Goal: Task Accomplishment & Management: Manage account settings

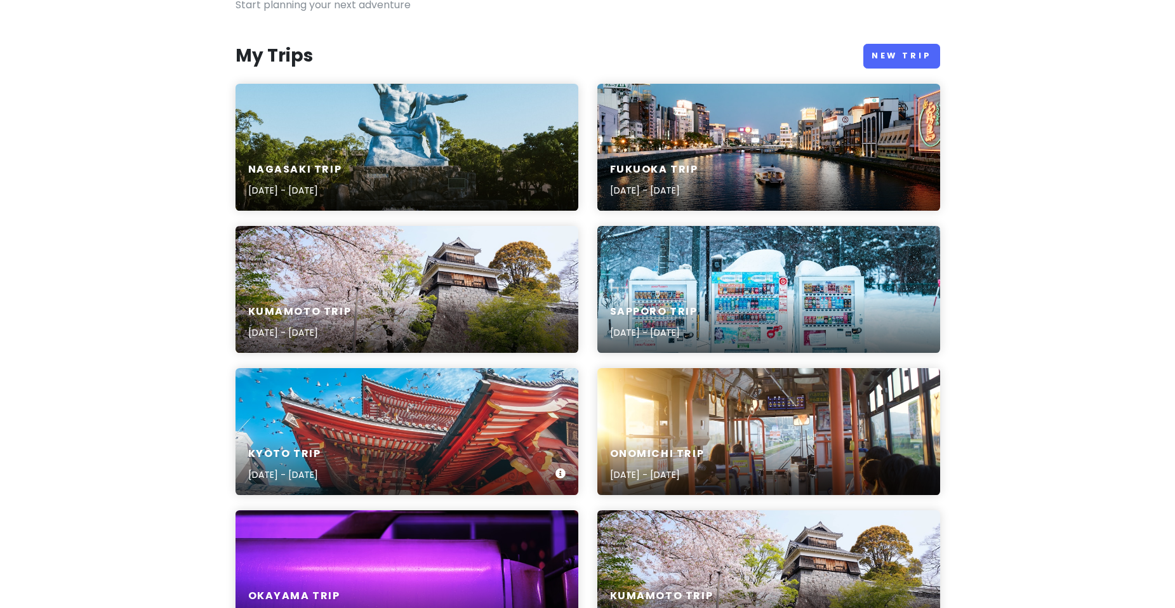
scroll to position [63, 0]
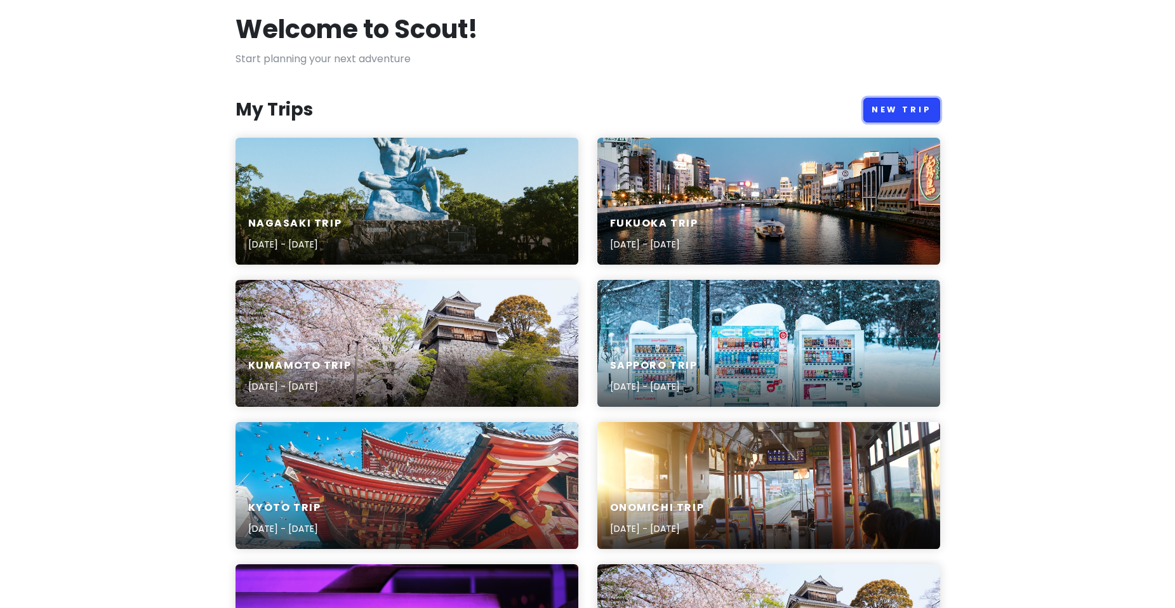
click at [903, 105] on link "New Trip" at bounding box center [901, 110] width 77 height 25
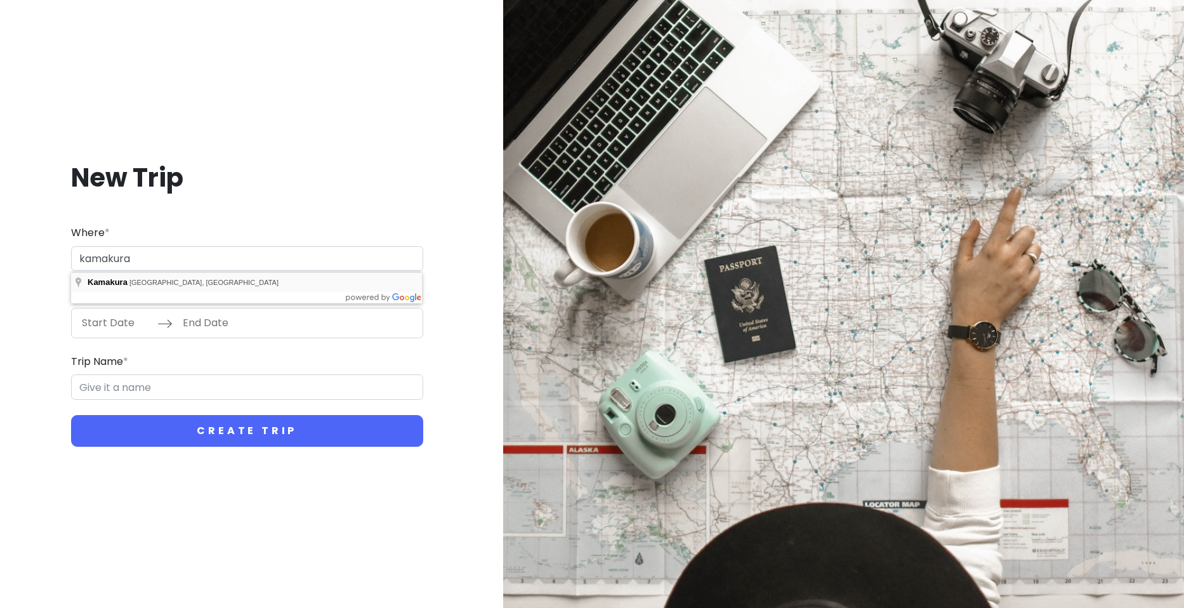
type input "[GEOGRAPHIC_DATA], [GEOGRAPHIC_DATA], [GEOGRAPHIC_DATA]"
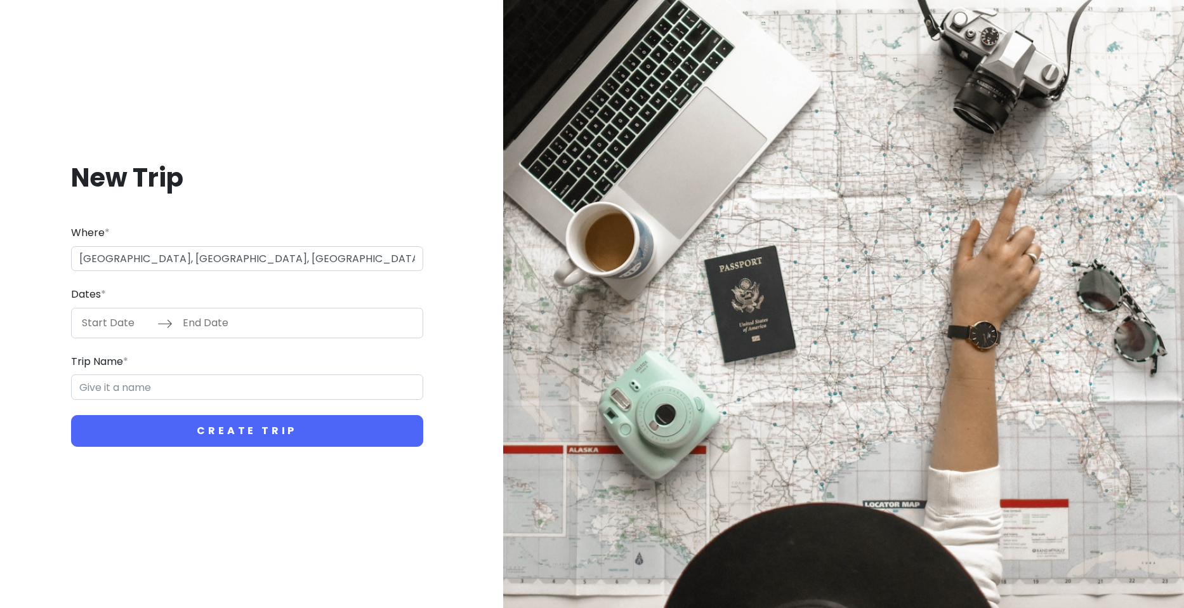
type input "Kamakura Trip"
click at [119, 319] on input "Start Date" at bounding box center [116, 322] width 83 height 29
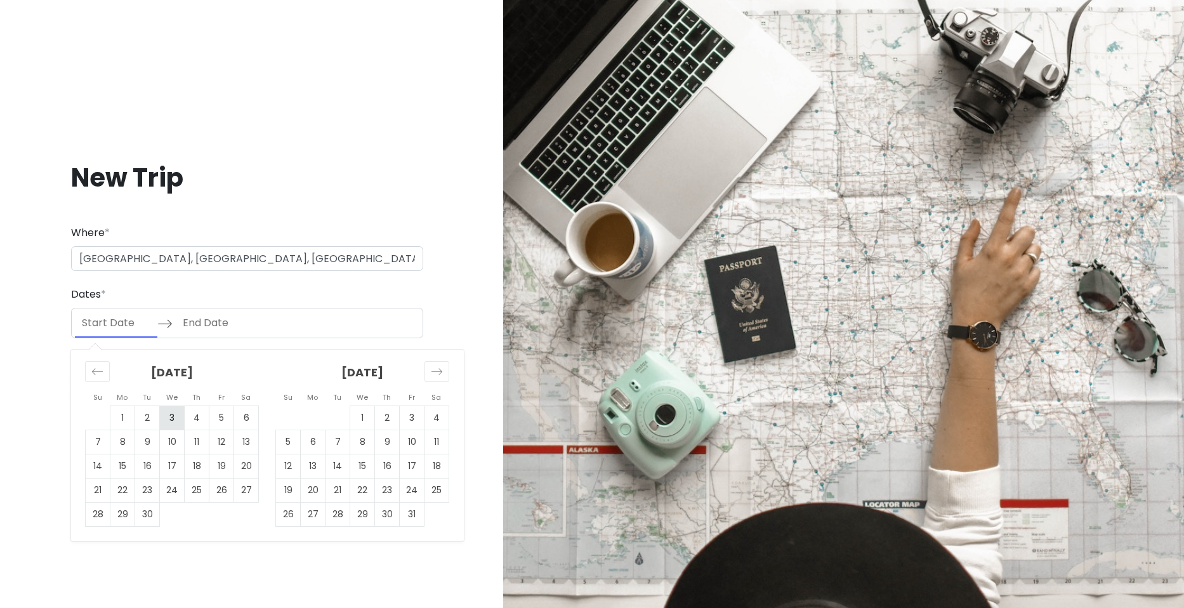
click at [161, 422] on td "3" at bounding box center [172, 418] width 25 height 24
type input "[DATE]"
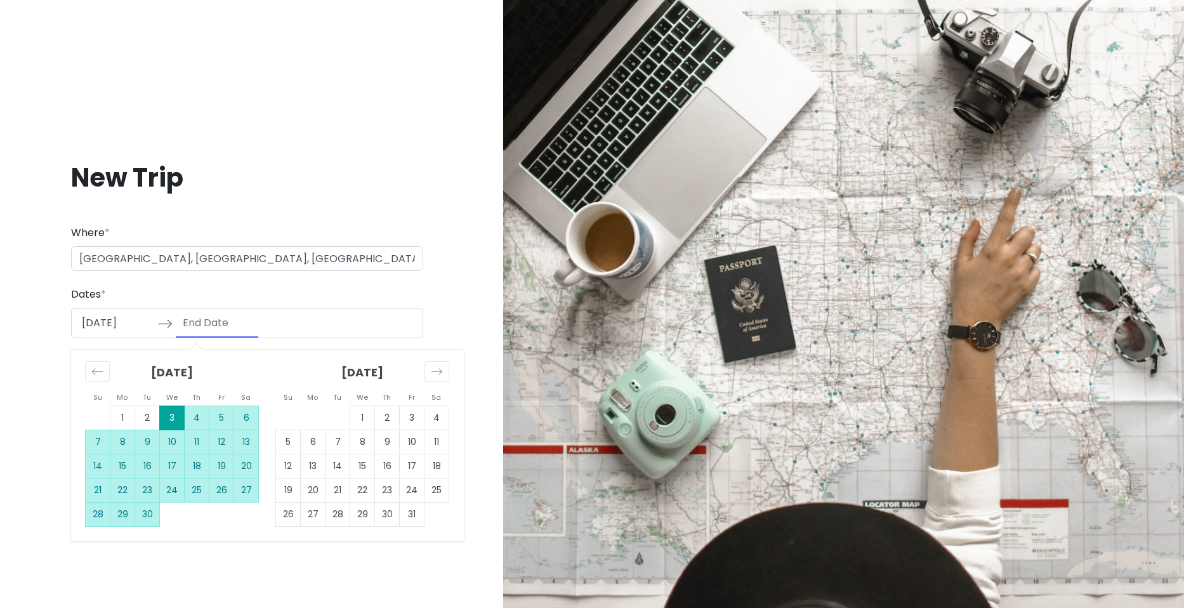
click at [139, 514] on td "30" at bounding box center [147, 514] width 25 height 24
type input "[DATE]"
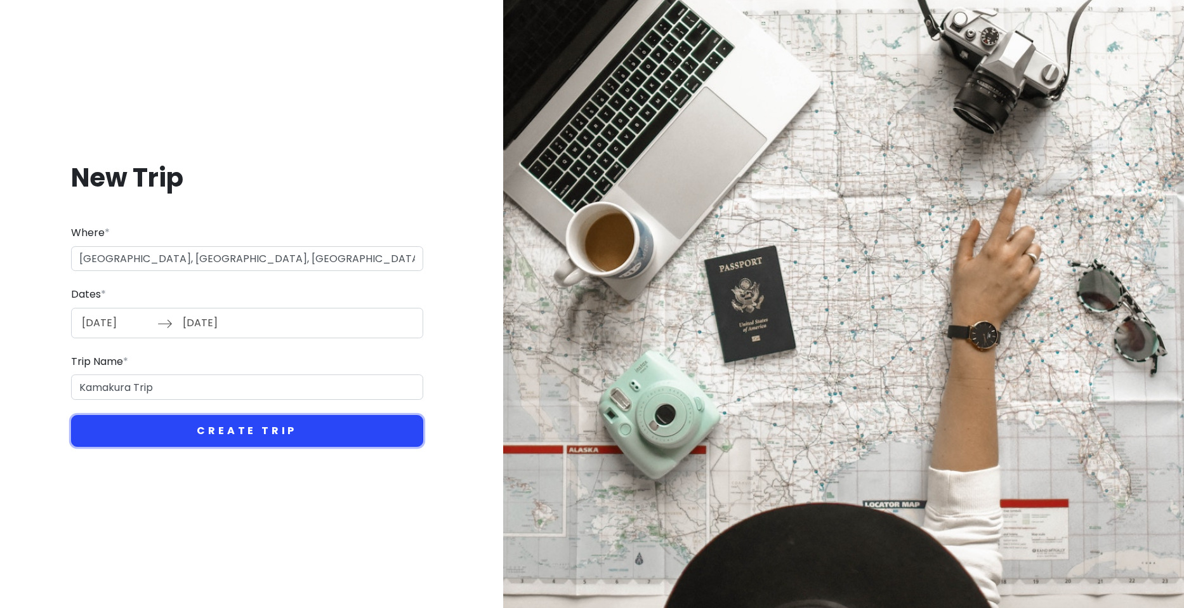
click at [205, 440] on button "Create Trip" at bounding box center [247, 431] width 352 height 32
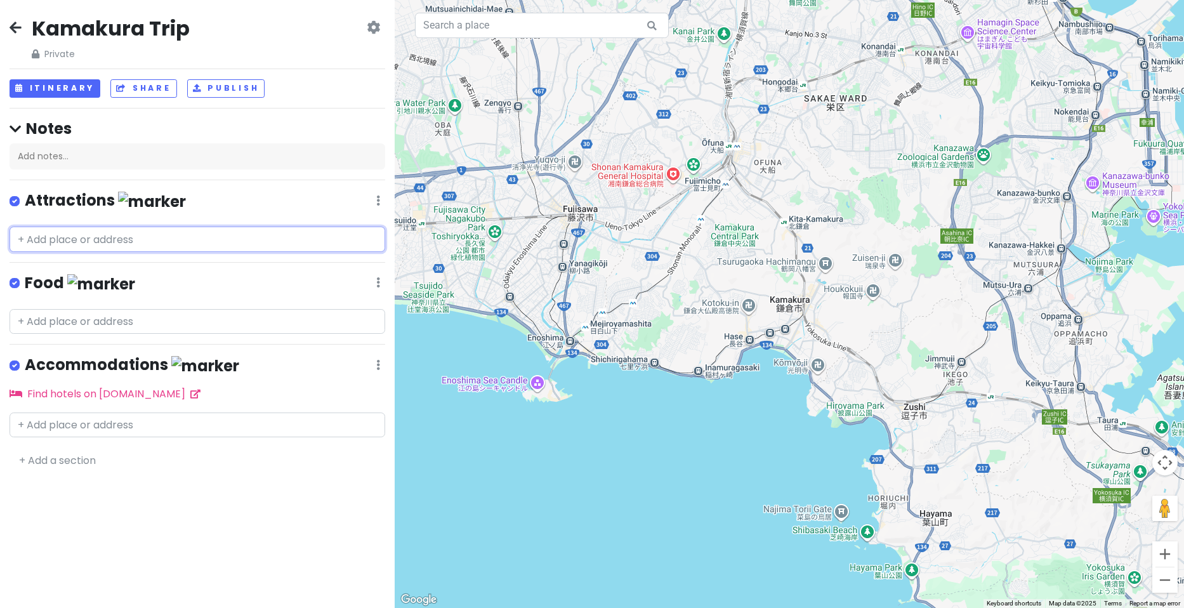
click at [147, 237] on input "text" at bounding box center [198, 239] width 376 height 25
paste input "[DEMOGRAPHIC_DATA]"
type input "[DEMOGRAPHIC_DATA]"
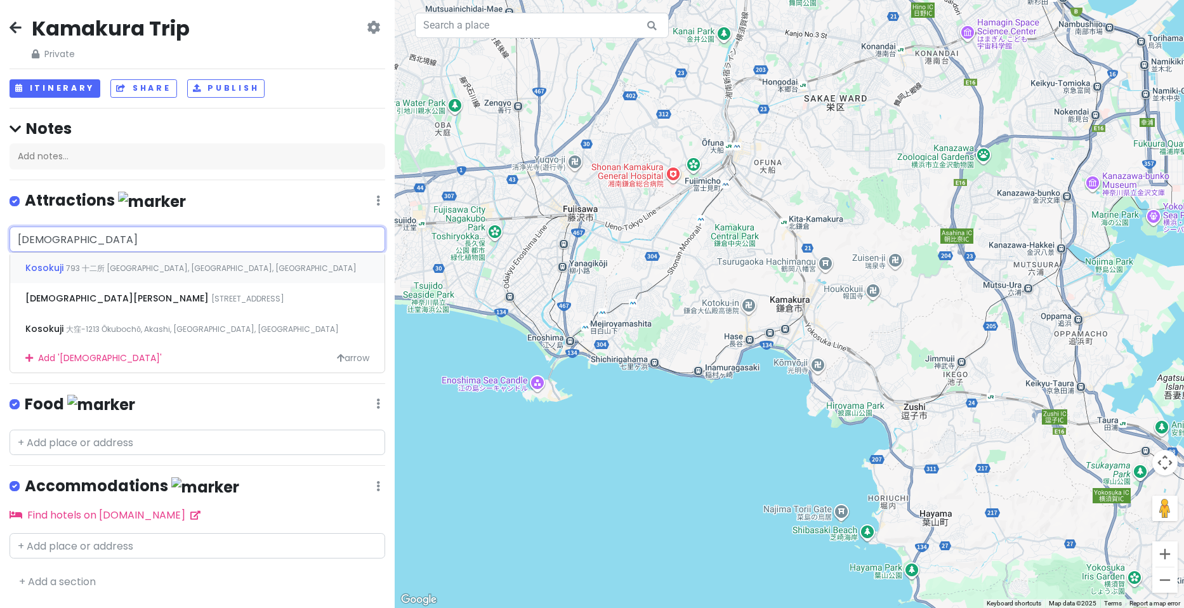
click at [171, 269] on span "793 十二所 [GEOGRAPHIC_DATA], [GEOGRAPHIC_DATA], [GEOGRAPHIC_DATA]" at bounding box center [211, 268] width 291 height 11
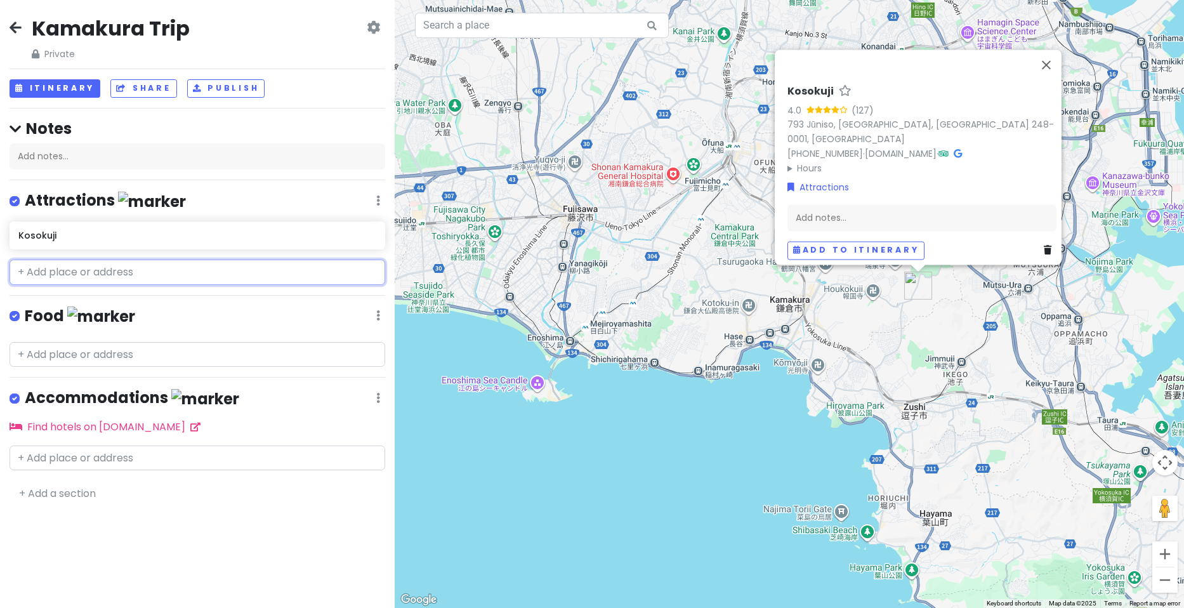
click at [151, 272] on input "text" at bounding box center [198, 272] width 376 height 25
paste input "Daibutsu"
type input "Daibutsu"
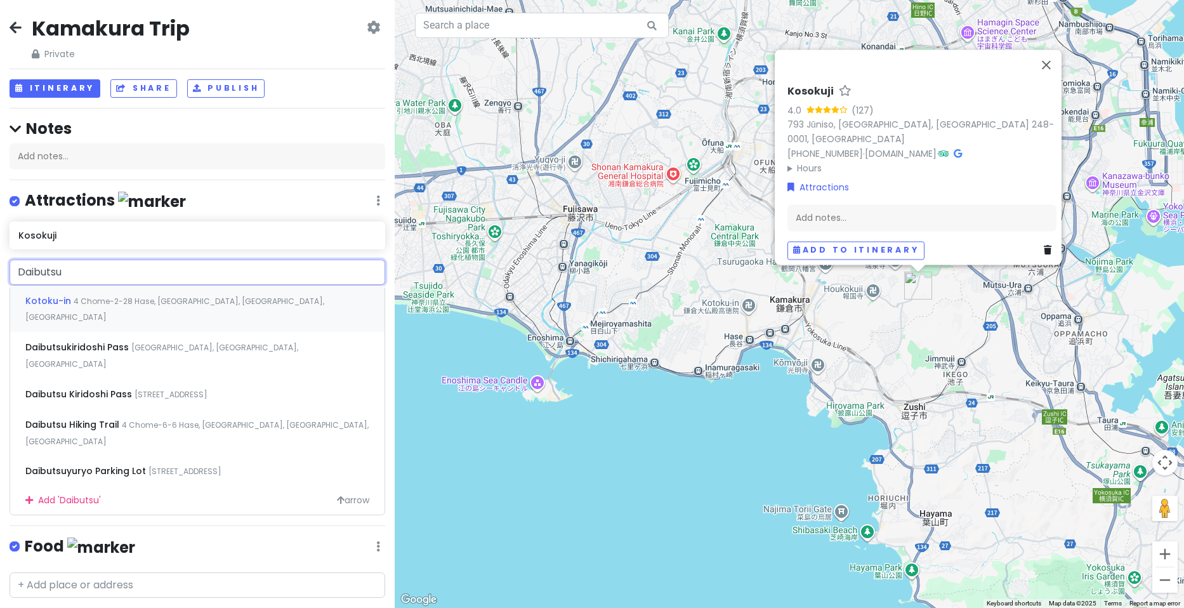
click at [169, 296] on span "4 Chome-2-28 Hase, [GEOGRAPHIC_DATA], [GEOGRAPHIC_DATA], [GEOGRAPHIC_DATA]" at bounding box center [174, 309] width 299 height 27
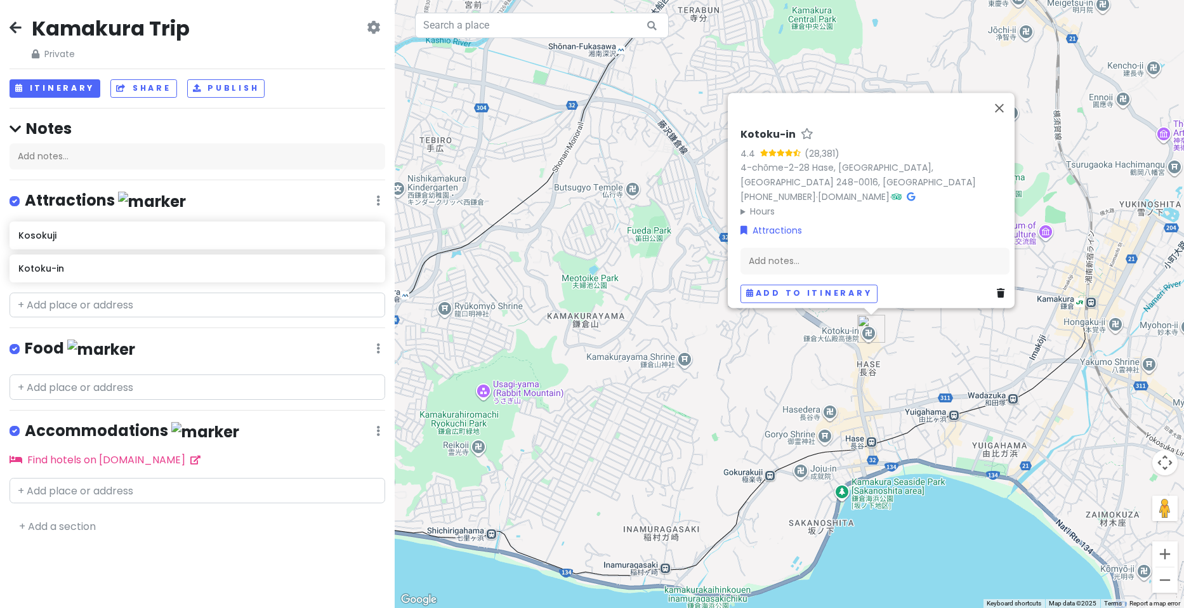
drag, startPoint x: 799, startPoint y: 368, endPoint x: 741, endPoint y: 368, distance: 57.8
click at [741, 368] on div "Kotoku-in 4.4 (28,381) 4-chōme-2-28 Hase, [GEOGRAPHIC_DATA], [GEOGRAPHIC_DATA] …" at bounding box center [790, 304] width 790 height 608
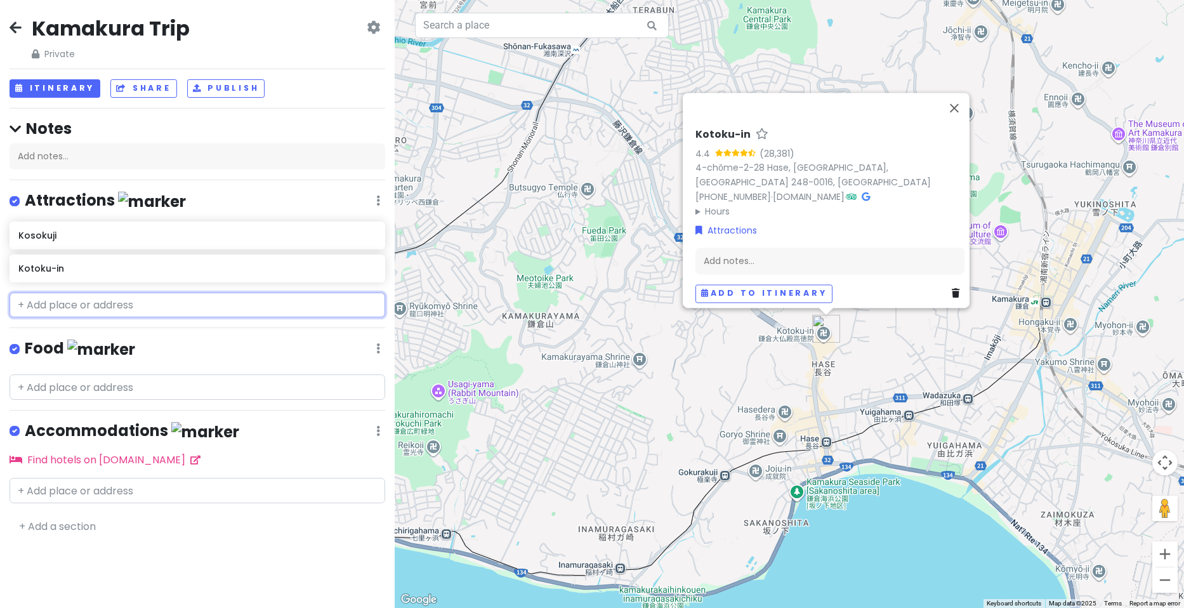
click at [166, 305] on input "text" at bounding box center [198, 305] width 376 height 25
paste input "[DEMOGRAPHIC_DATA]"
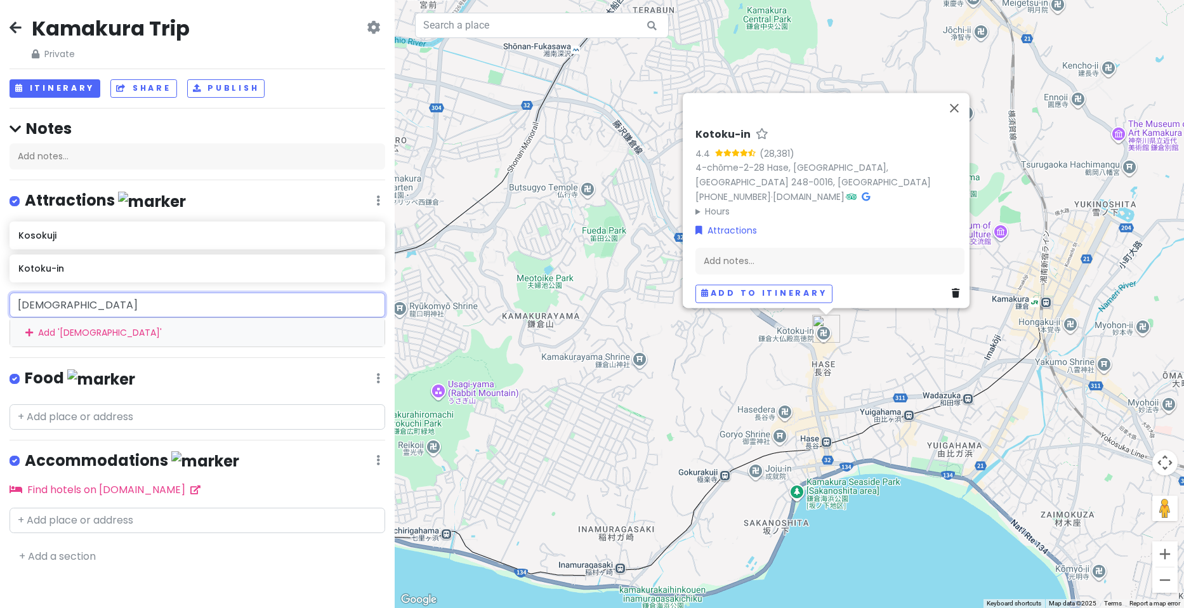
click at [72, 302] on input "[DEMOGRAPHIC_DATA]" at bounding box center [198, 305] width 376 height 25
type input "Zeniarai"
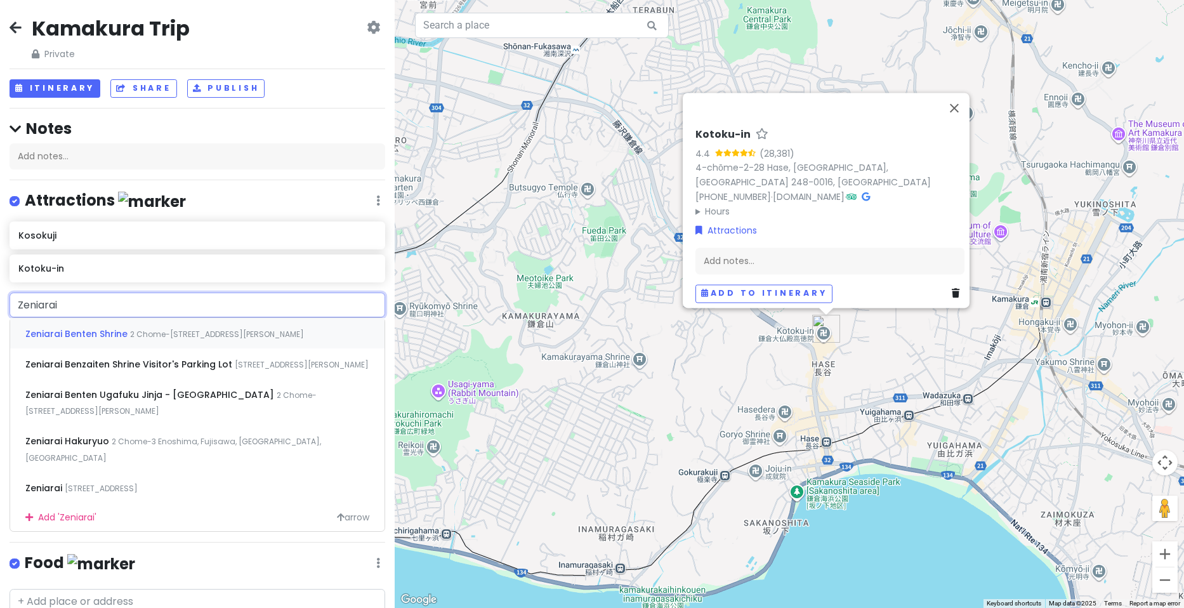
click at [138, 334] on span "2 Chome-[STREET_ADDRESS][PERSON_NAME]" at bounding box center [217, 334] width 174 height 11
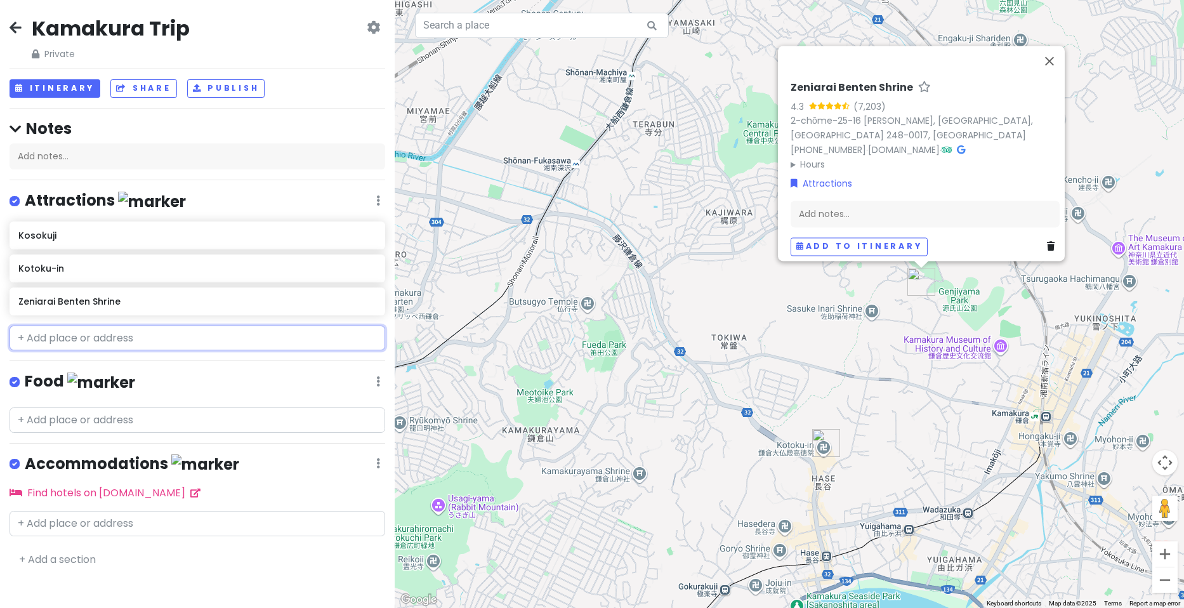
click at [119, 341] on input "text" at bounding box center [198, 338] width 376 height 25
paste input "[GEOGRAPHIC_DATA]"
type input "[GEOGRAPHIC_DATA]"
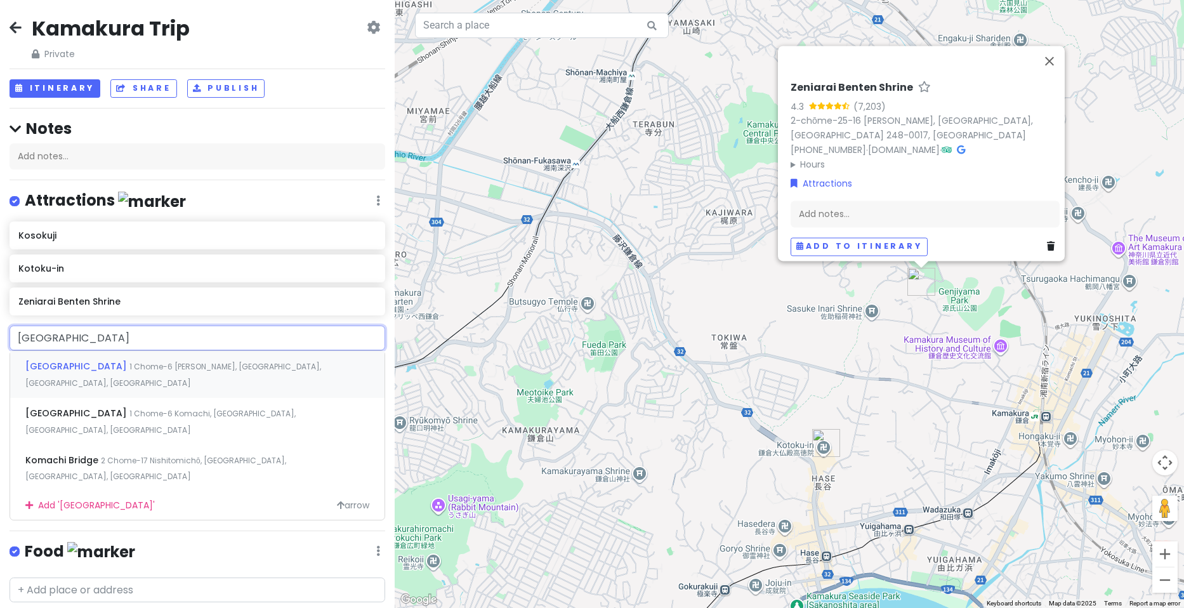
click at [134, 357] on div "[STREET_ADDRESS][PERSON_NAME]" at bounding box center [197, 374] width 374 height 47
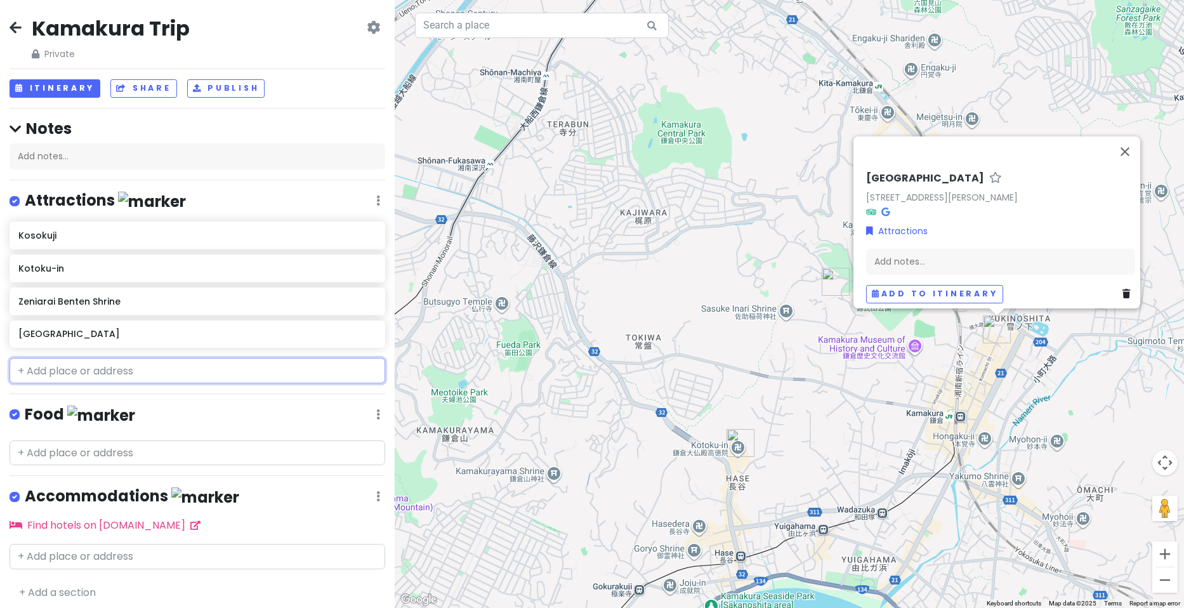
click at [89, 367] on input "text" at bounding box center [198, 370] width 376 height 25
paste input "[PERSON_NAME]"
type input "[PERSON_NAME]"
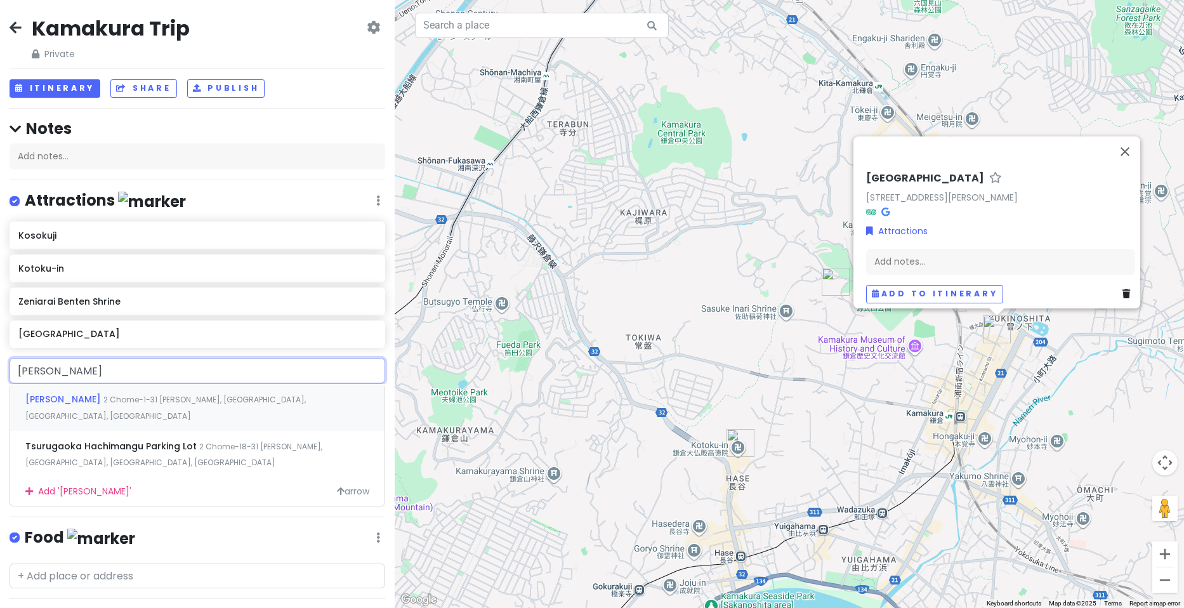
click at [192, 397] on span "2 Chome-1-31 [PERSON_NAME], [GEOGRAPHIC_DATA], [GEOGRAPHIC_DATA], [GEOGRAPHIC_D…" at bounding box center [165, 407] width 281 height 27
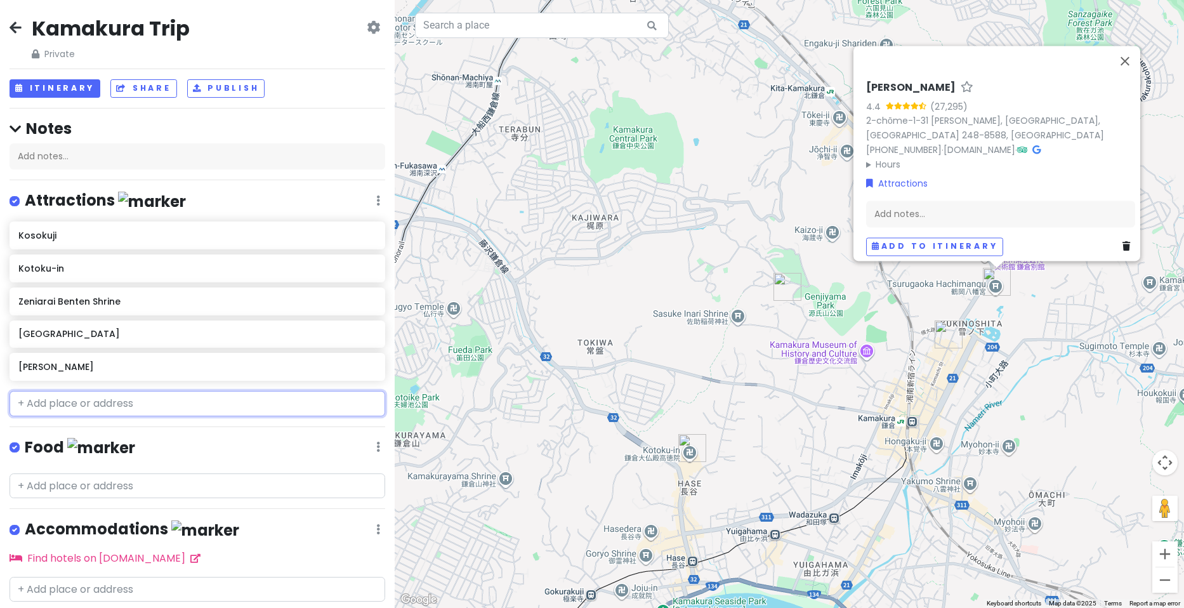
click at [165, 402] on input "text" at bounding box center [198, 403] width 376 height 25
paste input "[DEMOGRAPHIC_DATA]"
type input "[DEMOGRAPHIC_DATA]"
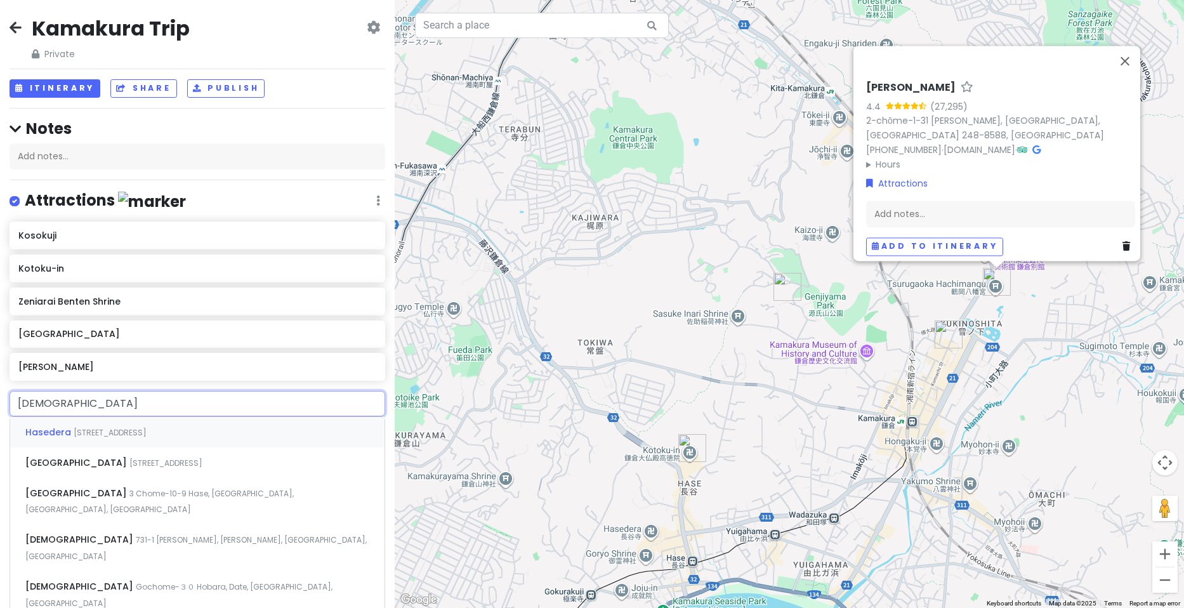
click at [147, 429] on span "[STREET_ADDRESS]" at bounding box center [110, 432] width 73 height 11
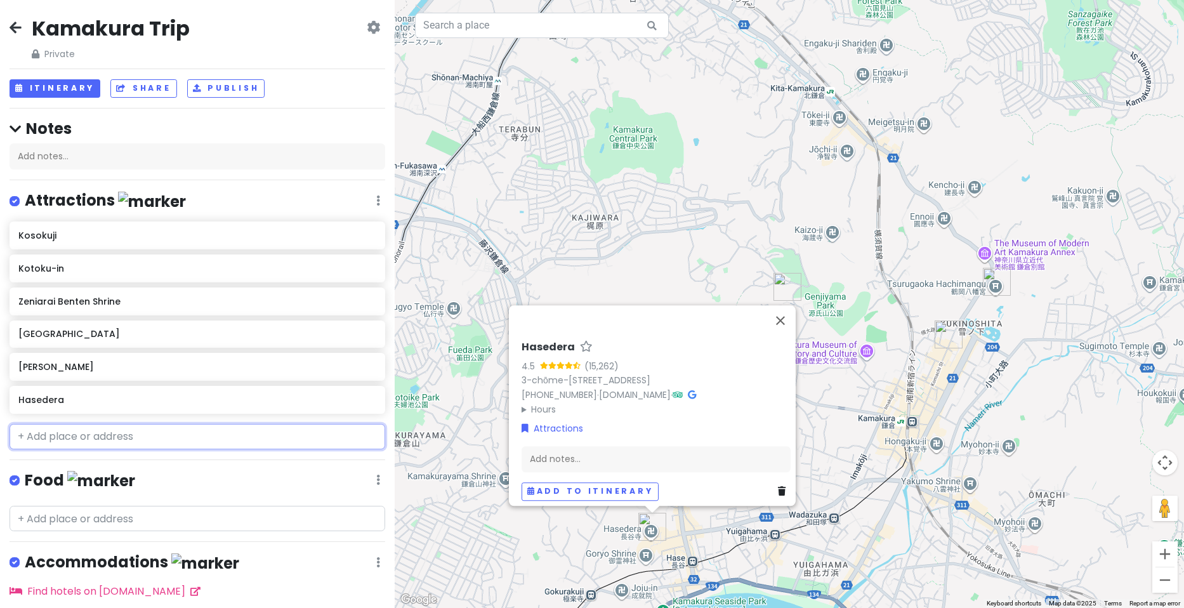
click at [143, 432] on input "text" at bounding box center [198, 436] width 376 height 25
paste input "[DEMOGRAPHIC_DATA]"
type input "[DEMOGRAPHIC_DATA]"
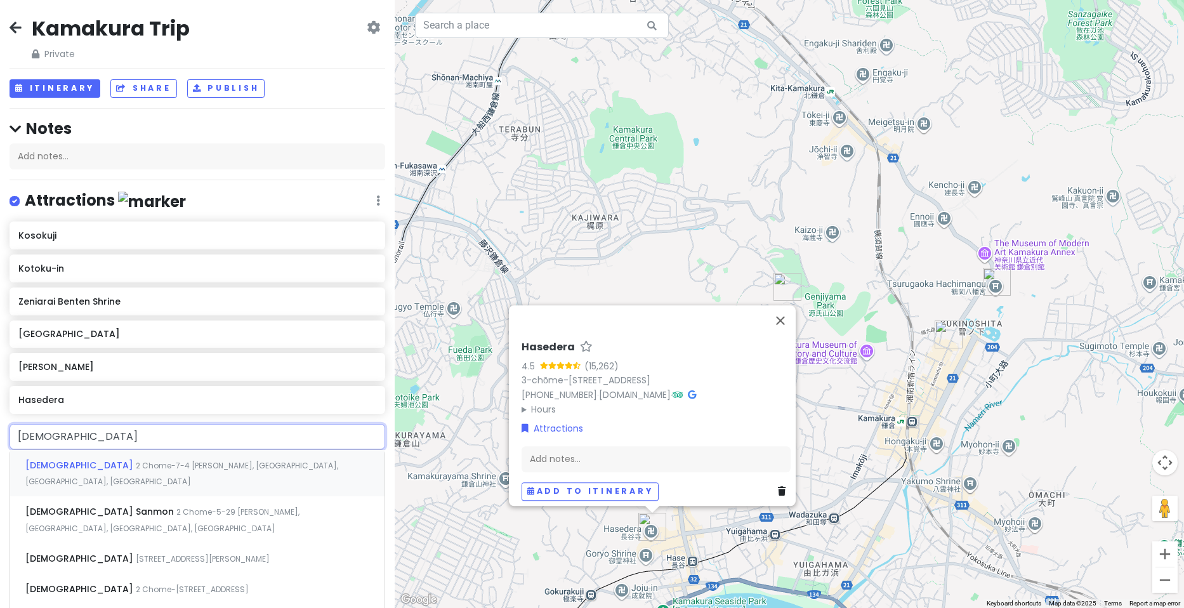
click at [180, 464] on span "2 Chome-7-4 [PERSON_NAME], [GEOGRAPHIC_DATA], [GEOGRAPHIC_DATA], [GEOGRAPHIC_DA…" at bounding box center [181, 473] width 313 height 27
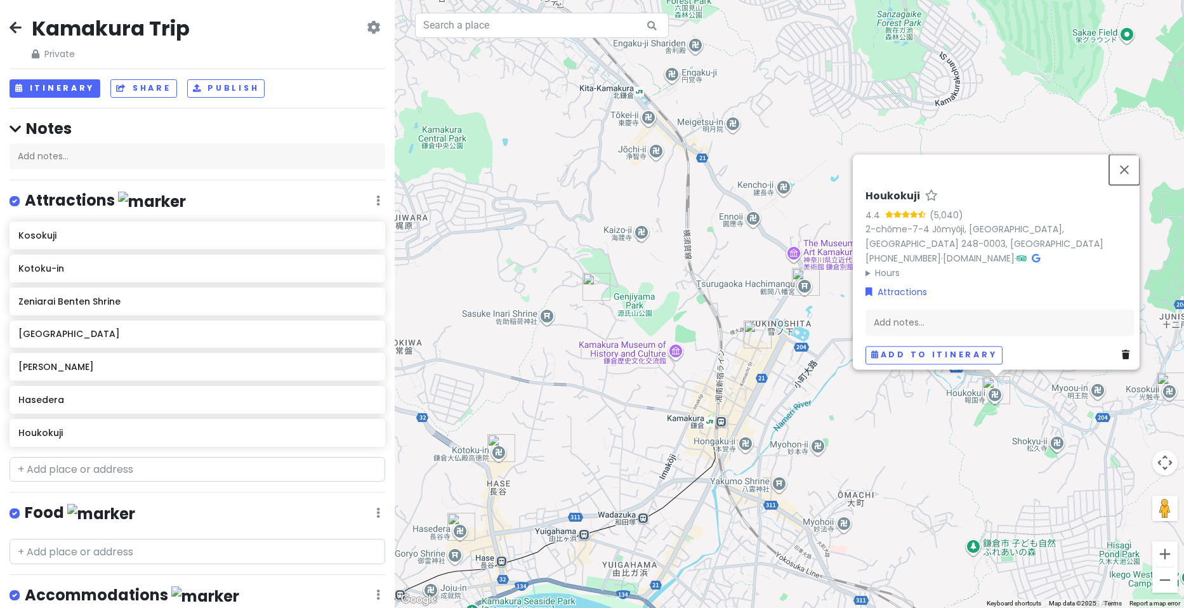
click at [1138, 164] on button "Close" at bounding box center [1124, 169] width 30 height 30
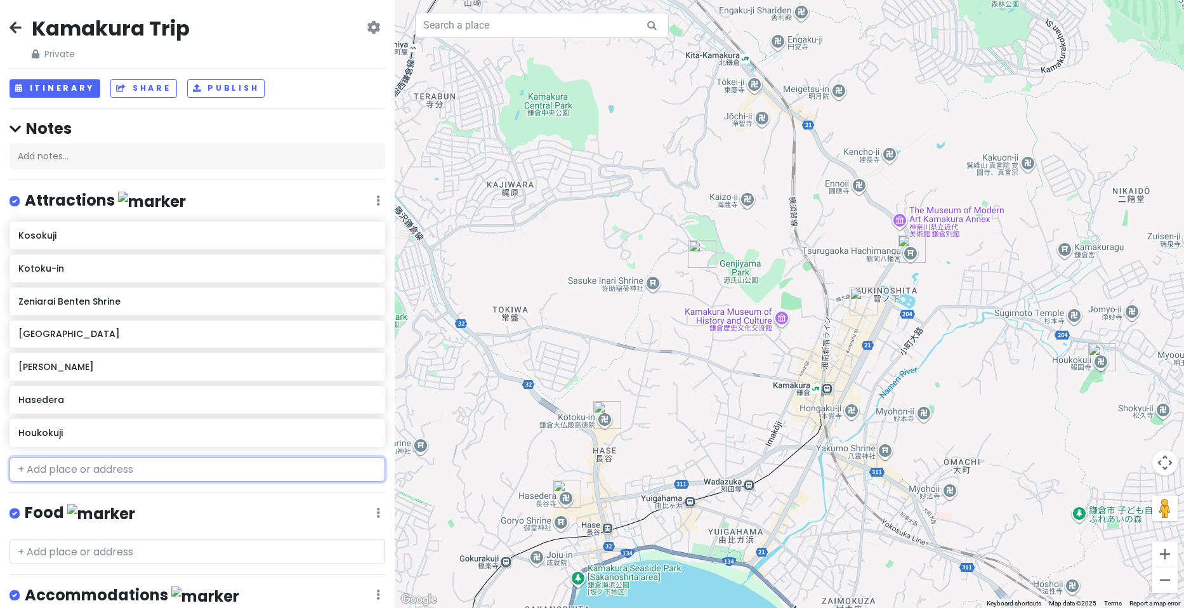
click at [161, 473] on input "text" at bounding box center [198, 469] width 376 height 25
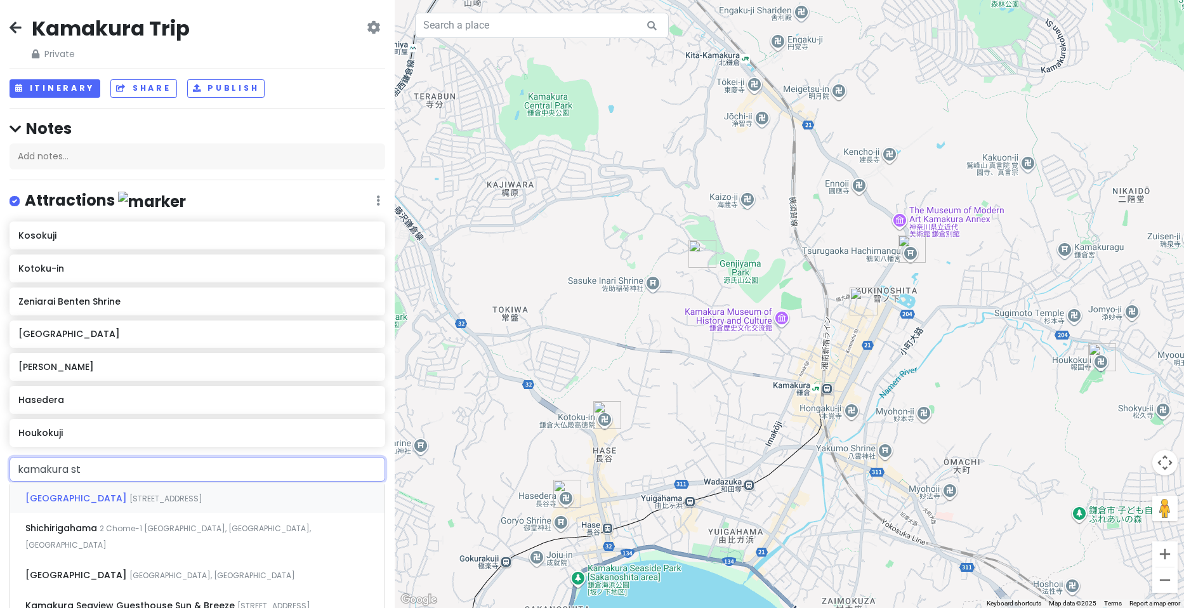
type input "kamakura sta"
click at [186, 501] on span "[STREET_ADDRESS]" at bounding box center [165, 498] width 73 height 11
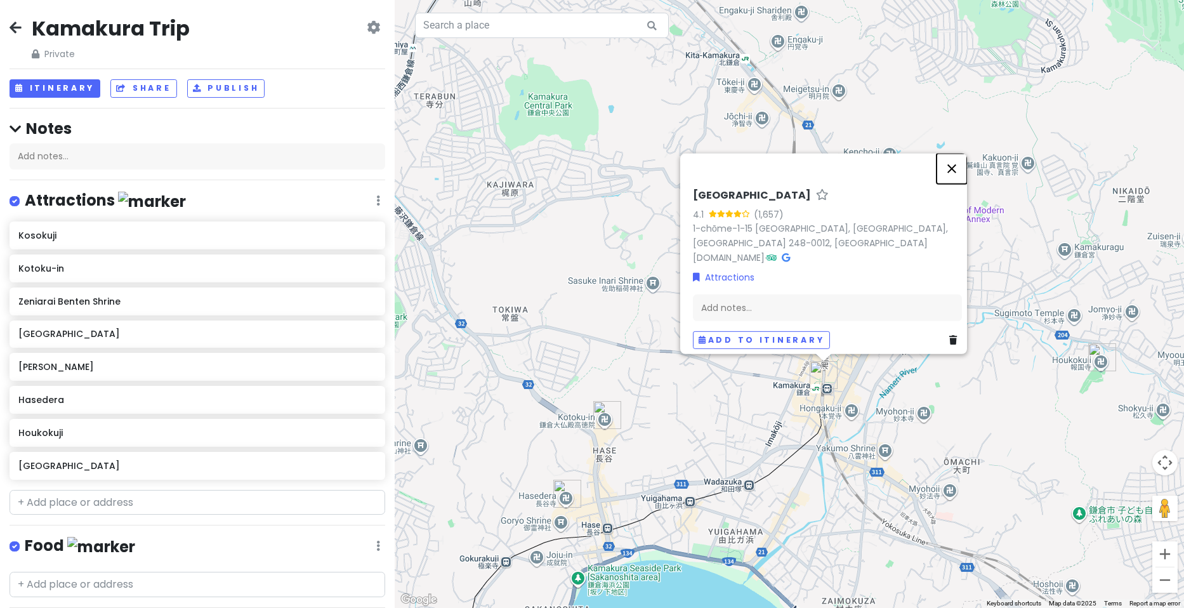
click at [955, 161] on button "Close" at bounding box center [952, 169] width 30 height 30
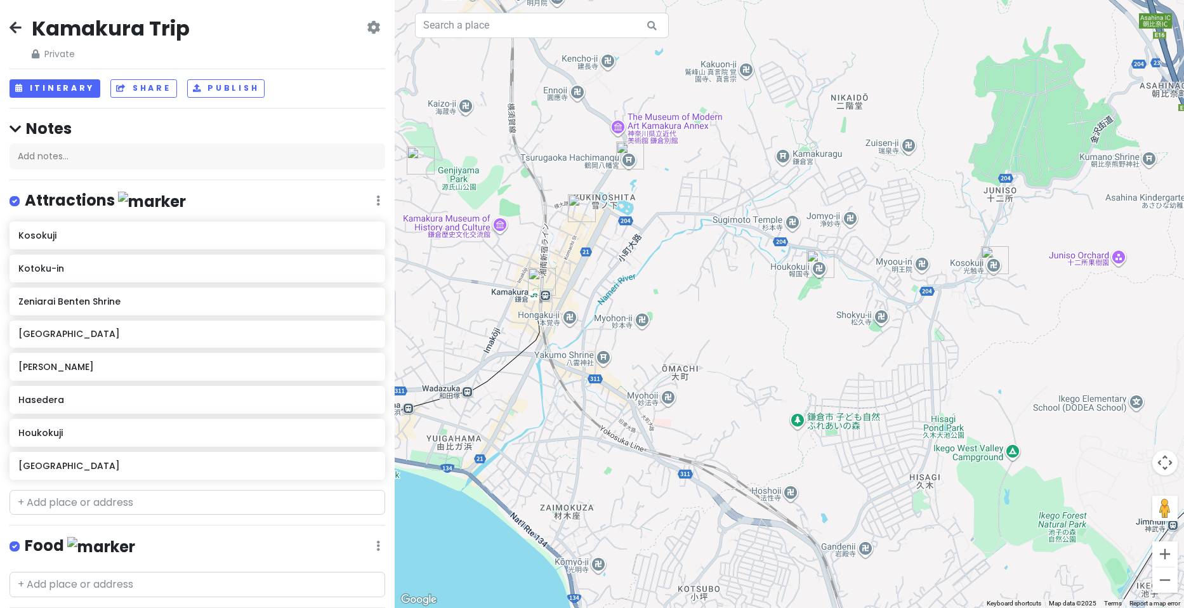
drag, startPoint x: 944, startPoint y: 383, endPoint x: 663, endPoint y: 289, distance: 297.3
click at [663, 289] on div at bounding box center [790, 304] width 790 height 608
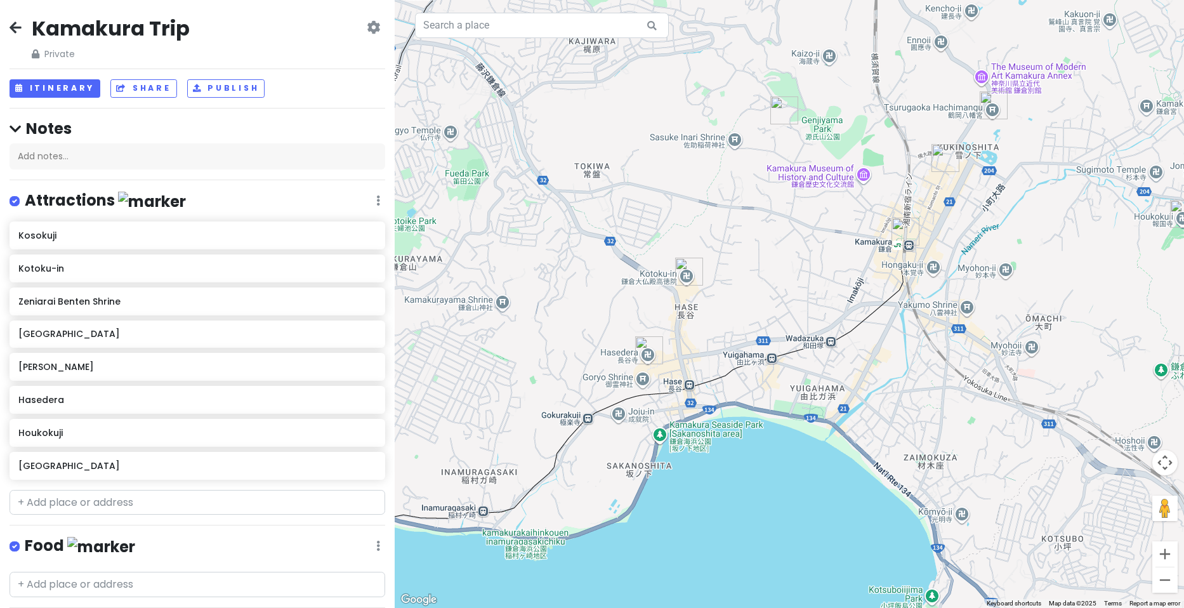
drag, startPoint x: 698, startPoint y: 304, endPoint x: 1064, endPoint y: 255, distance: 369.6
click at [1064, 255] on div at bounding box center [790, 304] width 790 height 608
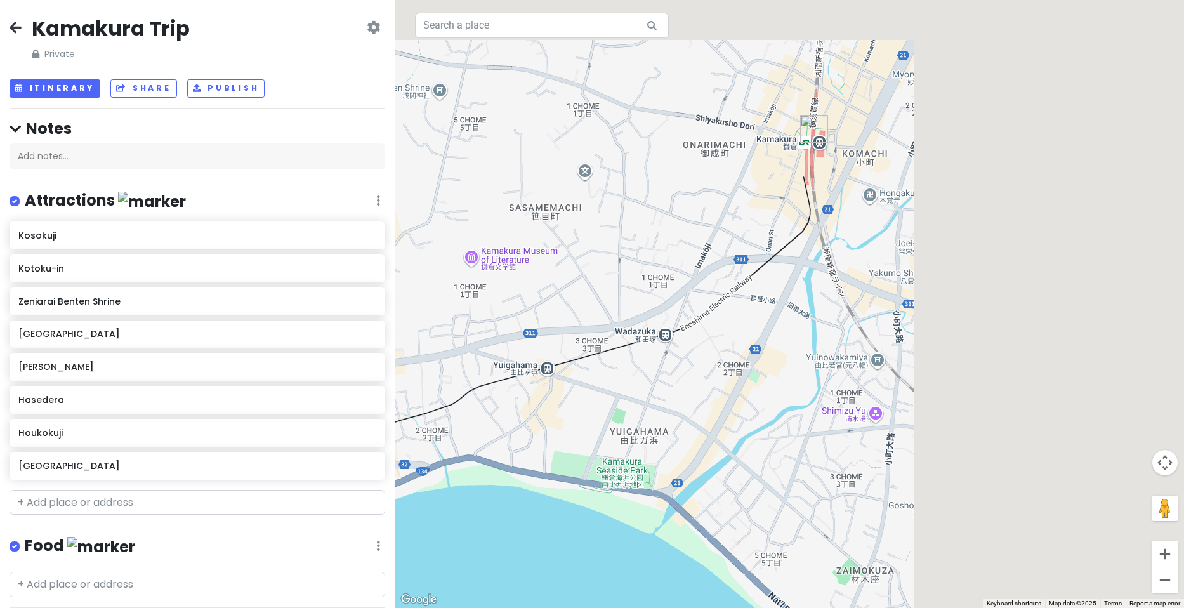
drag, startPoint x: 998, startPoint y: 176, endPoint x: 718, endPoint y: 230, distance: 285.7
click at [718, 230] on div at bounding box center [790, 304] width 790 height 608
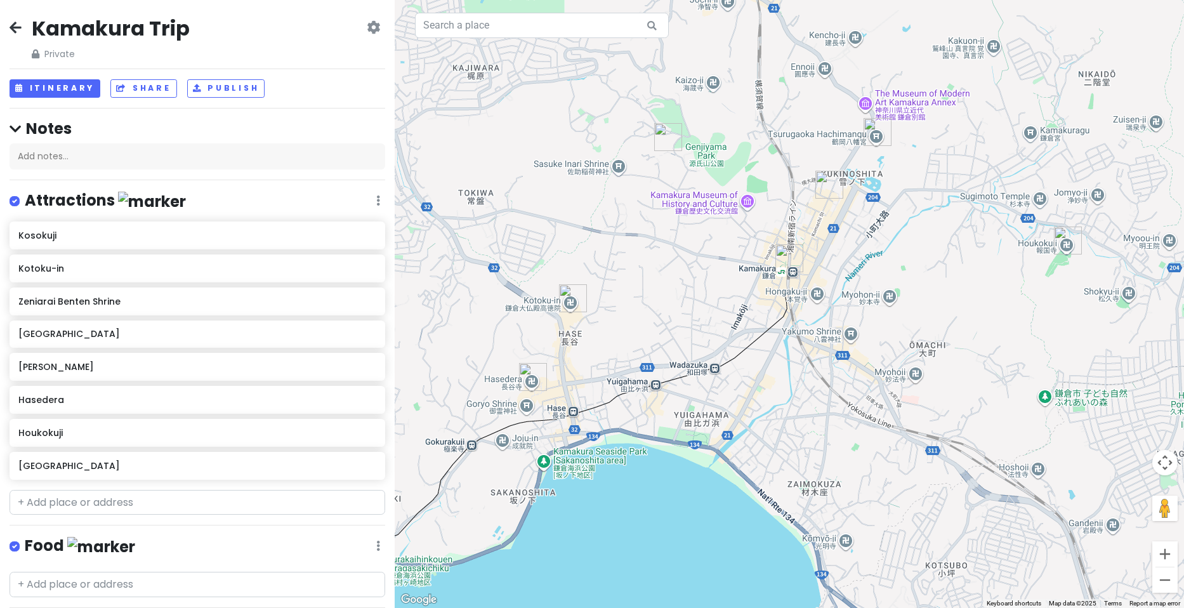
drag, startPoint x: 721, startPoint y: 181, endPoint x: 744, endPoint y: 309, distance: 130.2
click at [744, 309] on div at bounding box center [790, 304] width 790 height 608
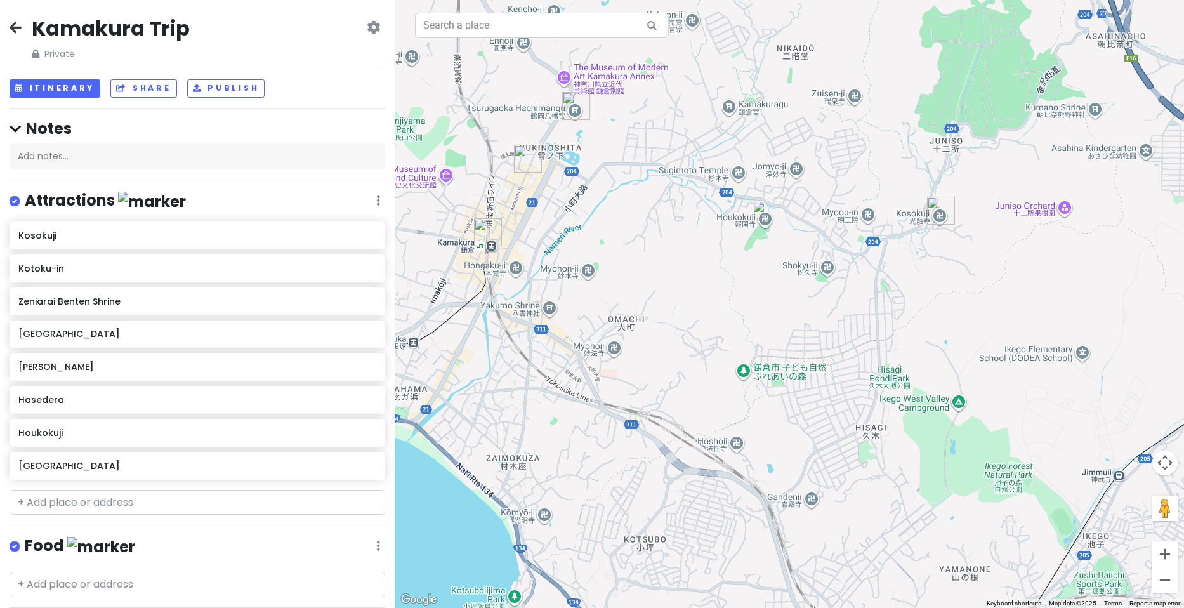
drag, startPoint x: 960, startPoint y: 295, endPoint x: 672, endPoint y: 213, distance: 299.6
click at [606, 220] on div at bounding box center [790, 304] width 790 height 608
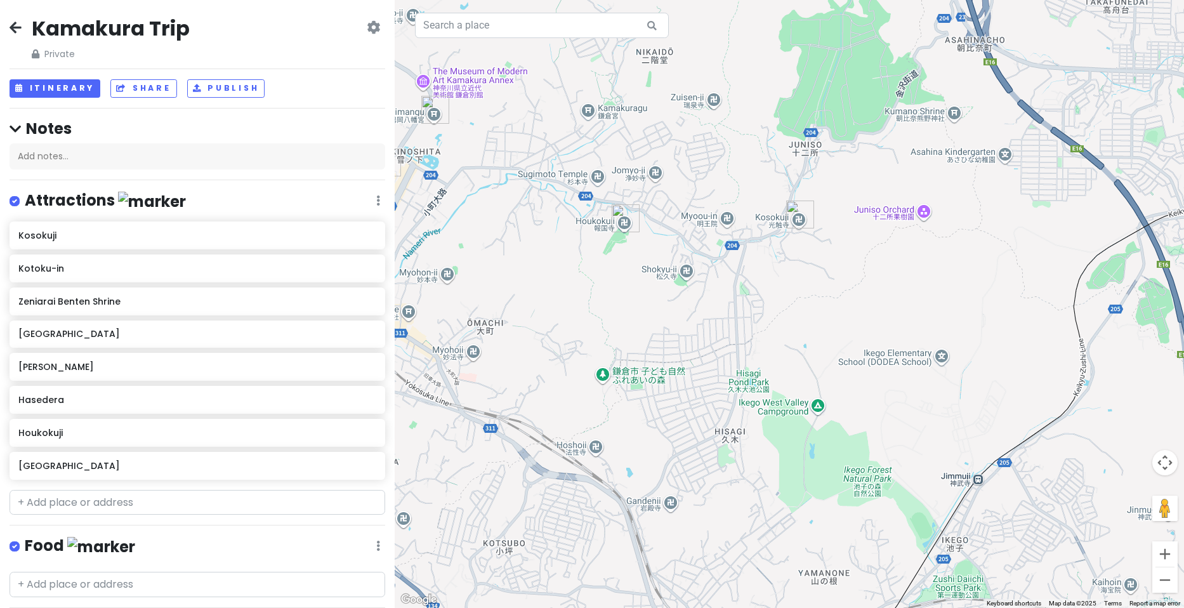
click at [621, 217] on img "Houkokuji" at bounding box center [626, 218] width 28 height 28
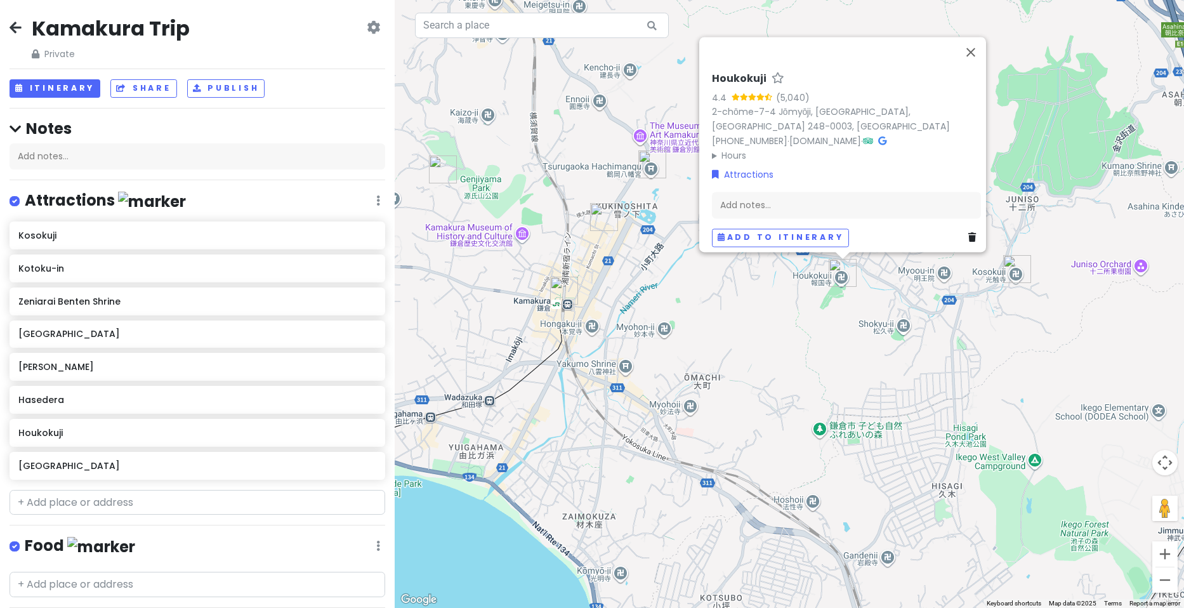
drag, startPoint x: 543, startPoint y: 299, endPoint x: 761, endPoint y: 290, distance: 218.5
click at [761, 290] on div "Houkokuji 4.4 (5,040) 2-chōme-7-4 [GEOGRAPHIC_DATA], [GEOGRAPHIC_DATA], [GEOGRA…" at bounding box center [790, 304] width 790 height 608
click at [981, 41] on button "Close" at bounding box center [971, 52] width 30 height 30
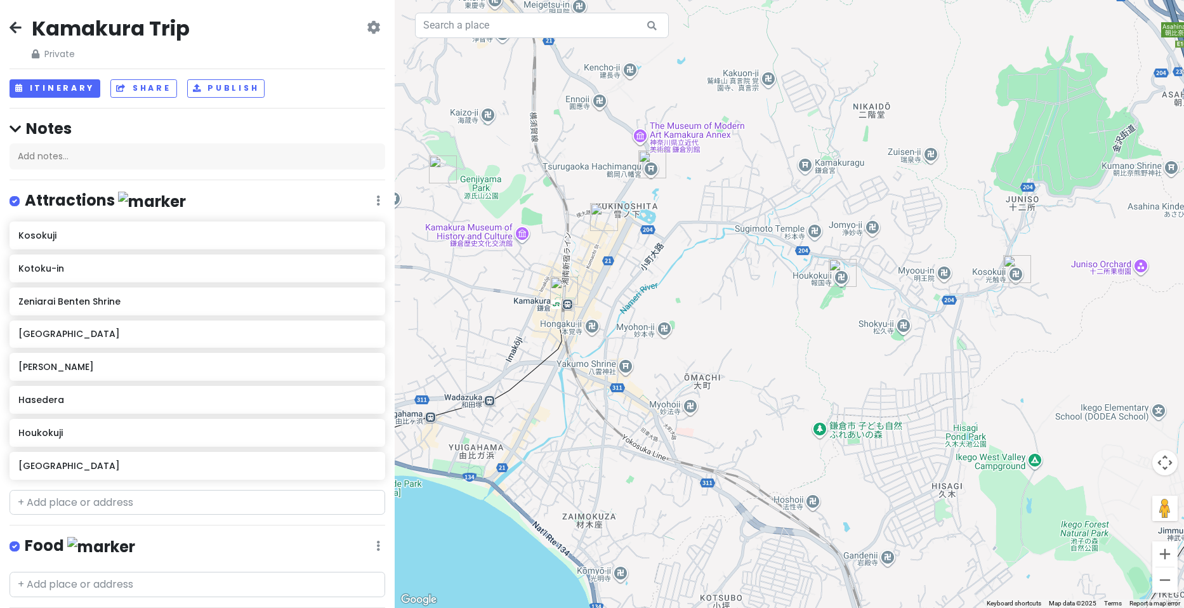
click at [599, 213] on img "Komachi Street" at bounding box center [604, 217] width 28 height 28
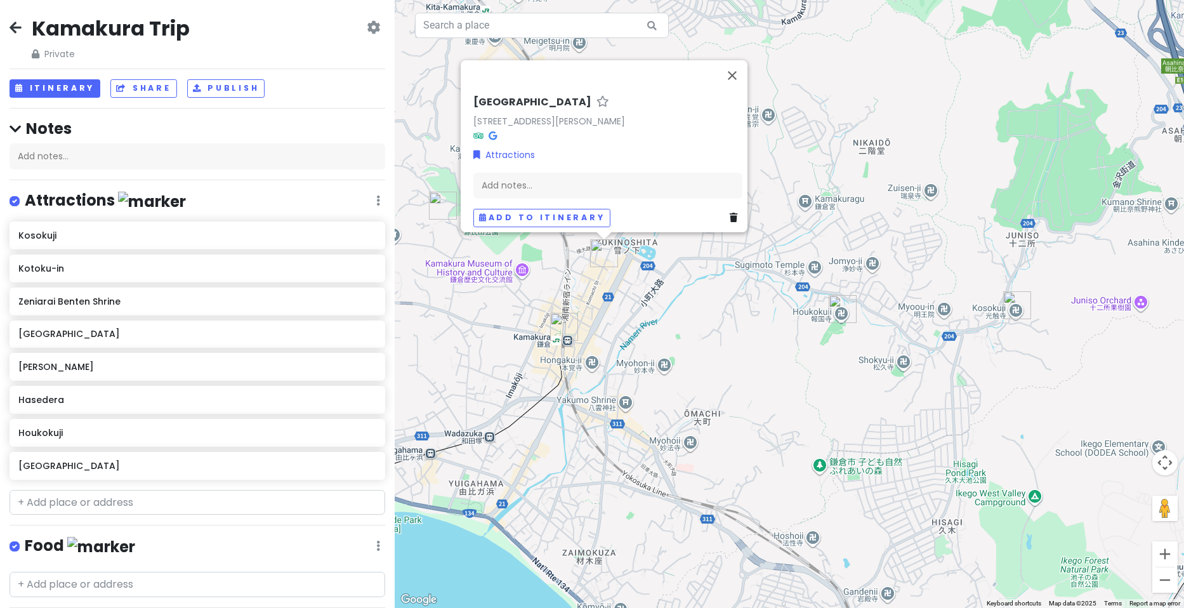
click at [1009, 305] on img "Kosokuji" at bounding box center [1017, 305] width 28 height 28
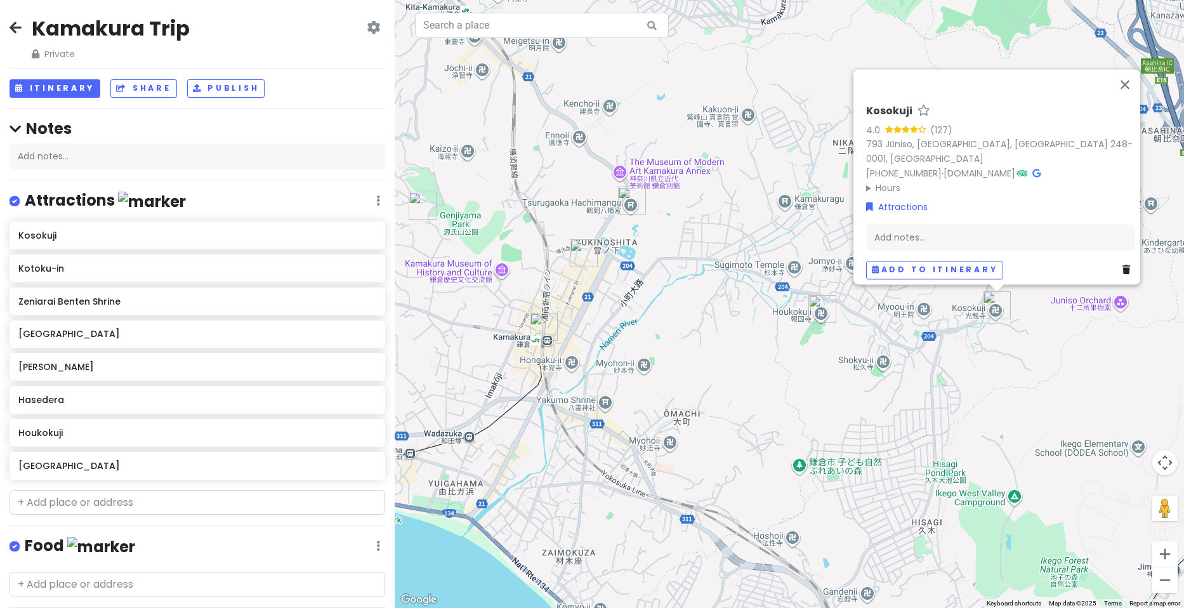
click at [1125, 263] on link at bounding box center [1129, 270] width 13 height 14
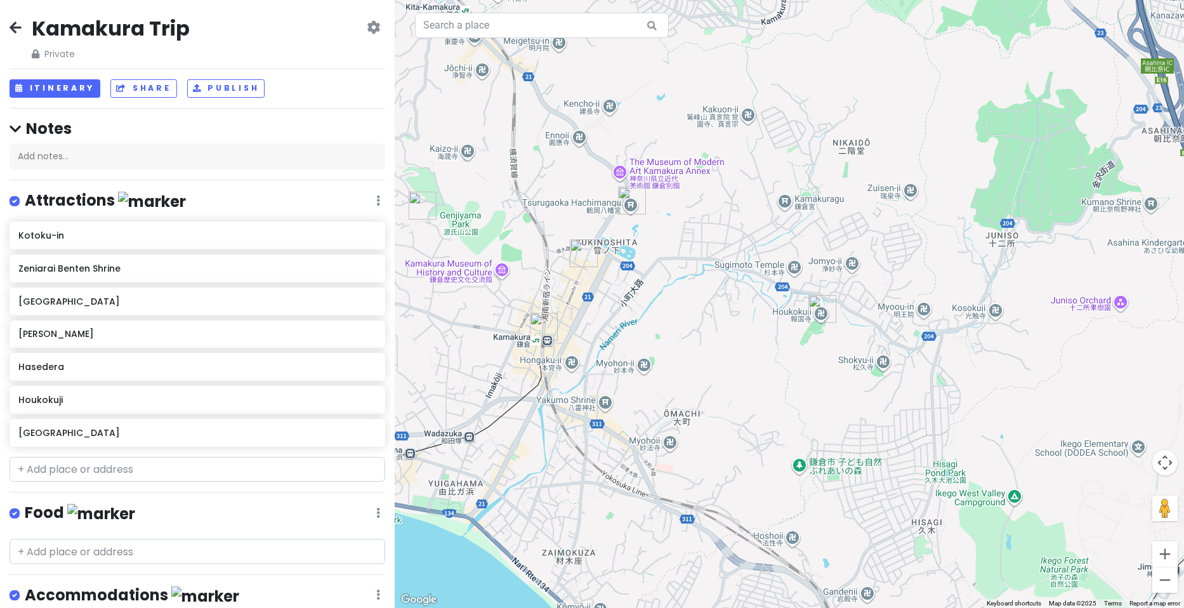
click at [823, 306] on img "Houkokuji" at bounding box center [823, 309] width 28 height 28
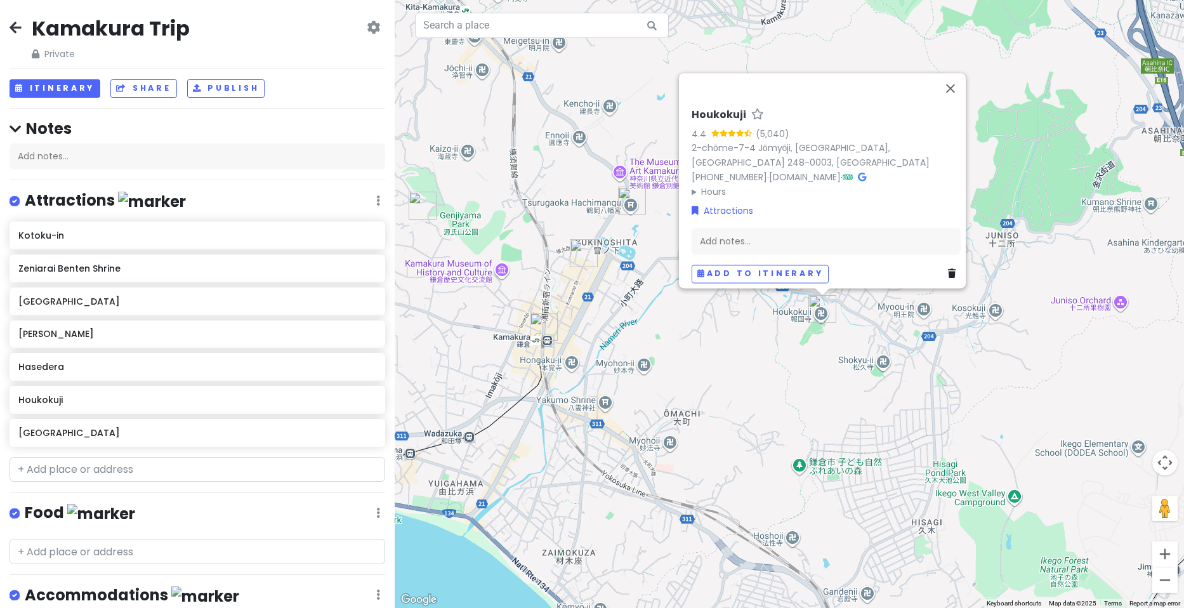
click at [951, 267] on link at bounding box center [954, 274] width 13 height 14
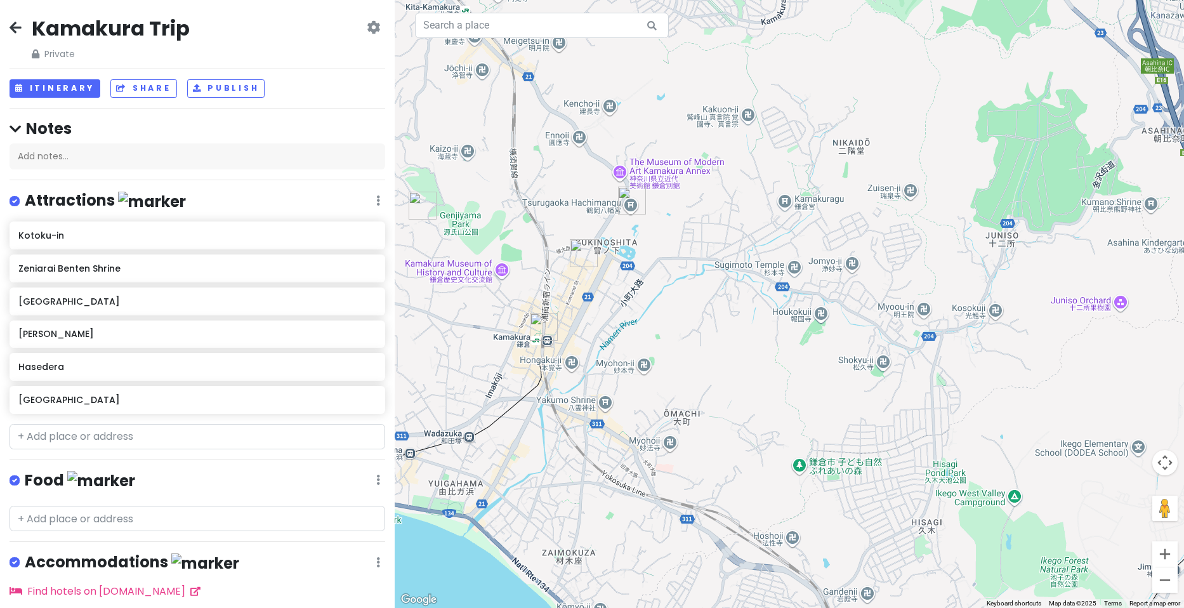
click at [625, 201] on img "Tsurugaoka Hachimangu" at bounding box center [632, 201] width 28 height 28
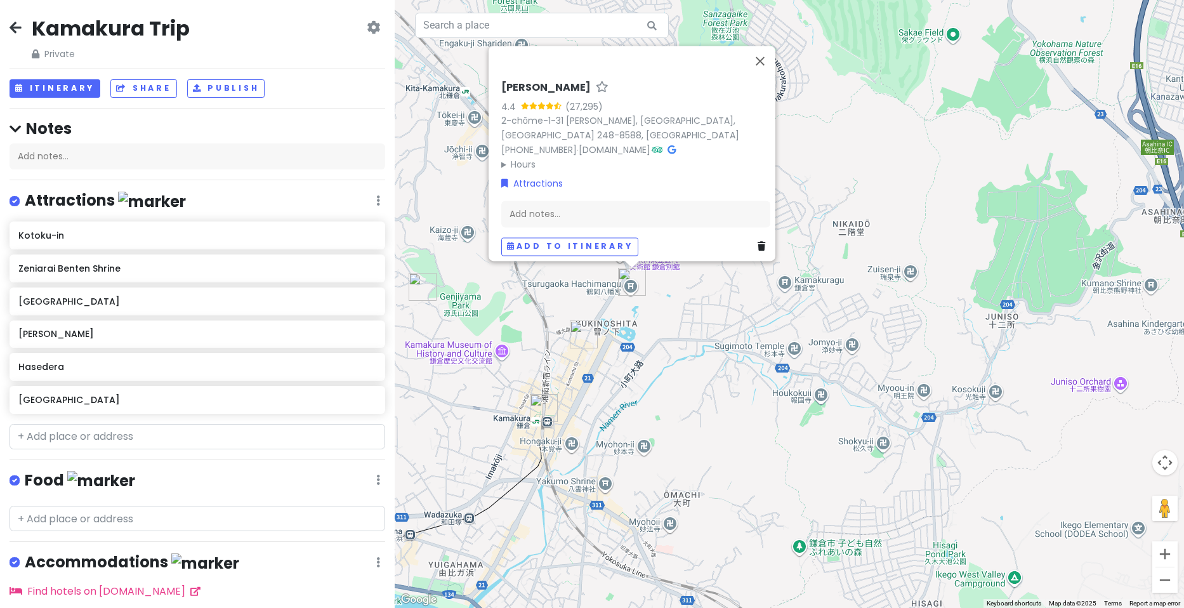
click at [561, 81] on h6 "[PERSON_NAME]" at bounding box center [545, 87] width 89 height 13
click at [765, 51] on button "Close" at bounding box center [760, 61] width 30 height 30
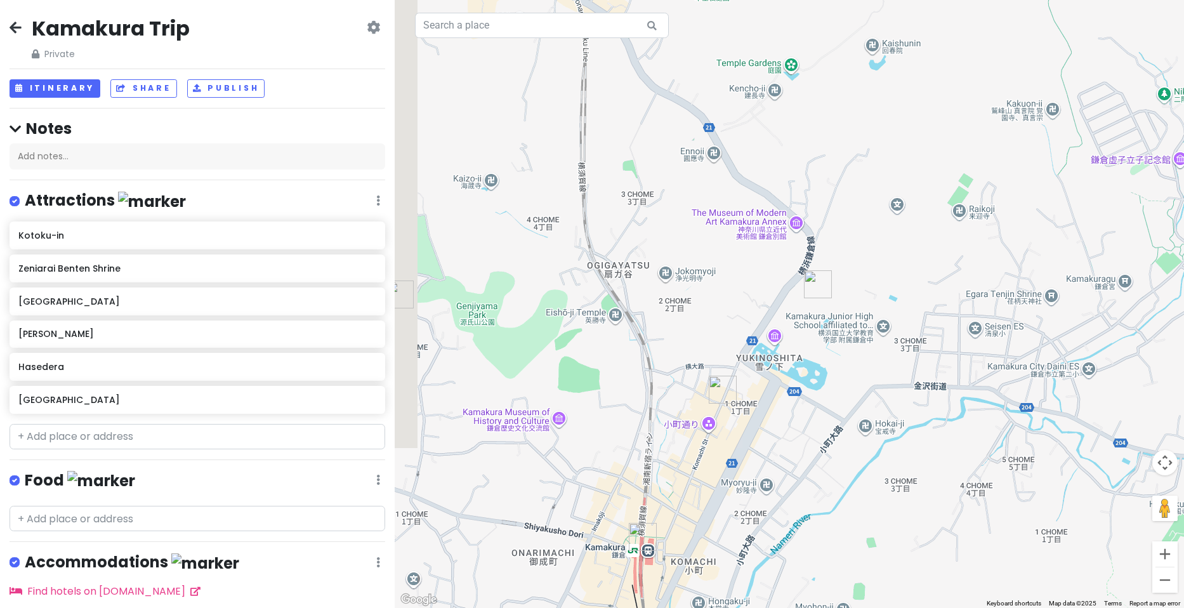
drag, startPoint x: 639, startPoint y: 282, endPoint x: 854, endPoint y: 238, distance: 220.2
click at [856, 242] on div at bounding box center [790, 304] width 790 height 608
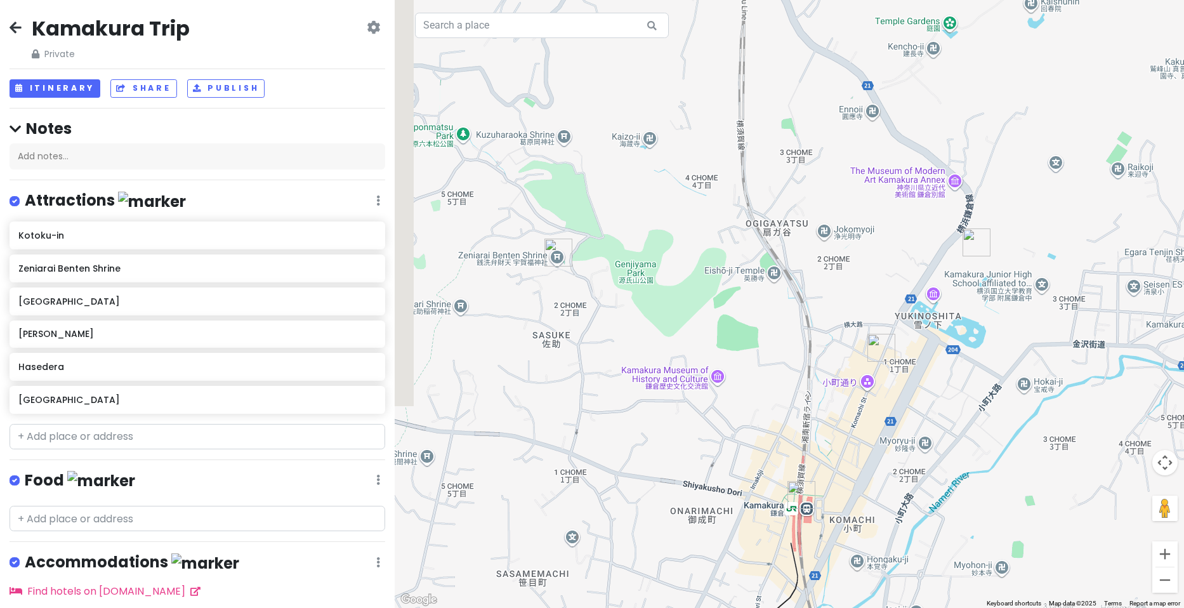
drag, startPoint x: 720, startPoint y: 290, endPoint x: 855, endPoint y: 251, distance: 140.8
click at [855, 251] on div at bounding box center [790, 304] width 790 height 608
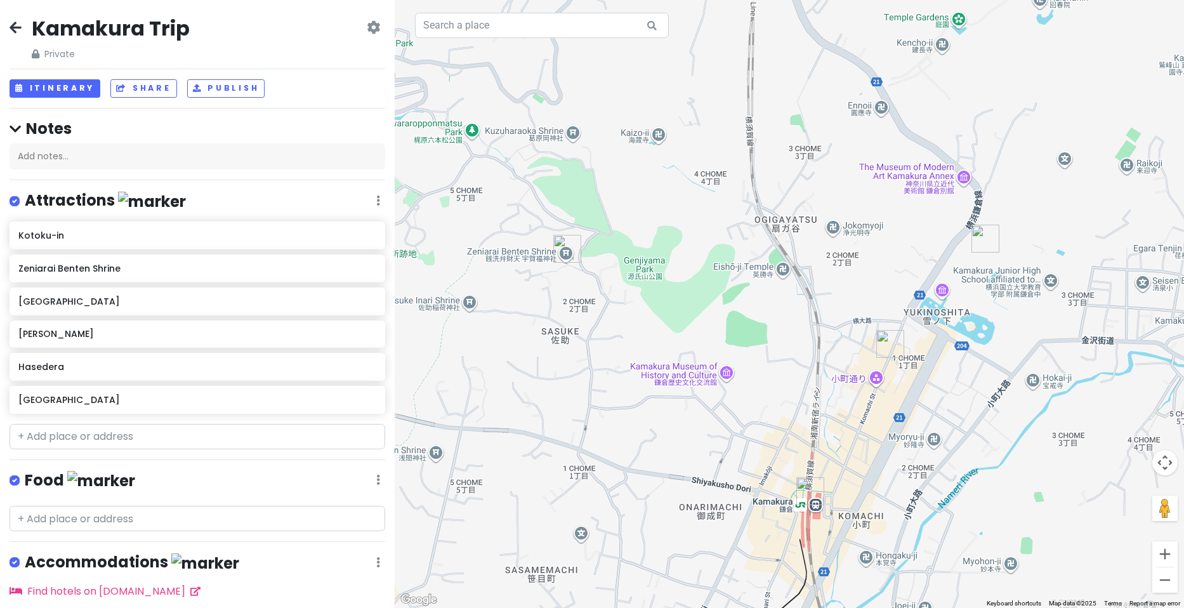
click at [561, 250] on img "Zeniarai Benten Shrine" at bounding box center [567, 249] width 28 height 28
